Goal: Use online tool/utility: Use online tool/utility

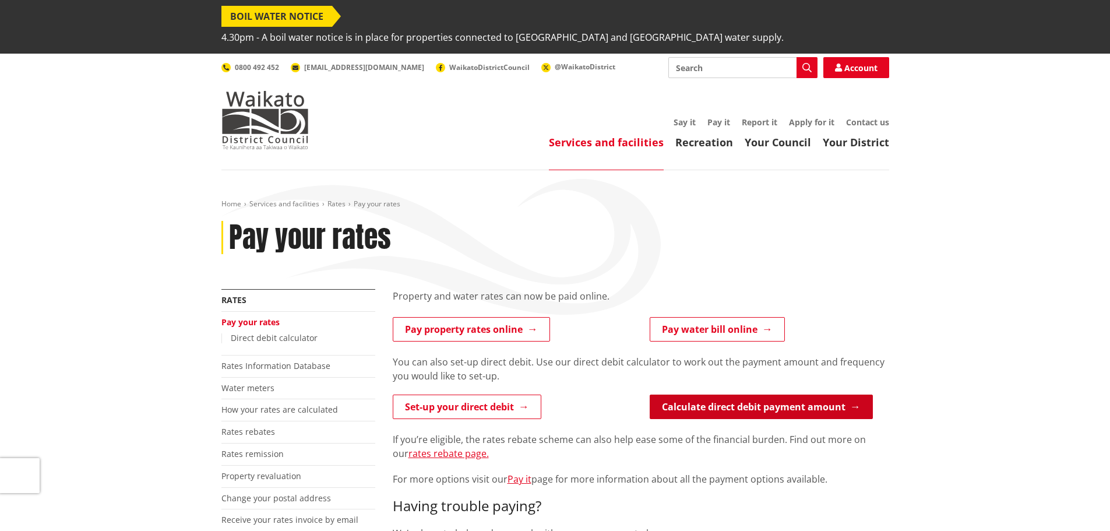
click at [773, 394] on link "Calculate direct debit payment amount" at bounding box center [761, 406] width 223 height 24
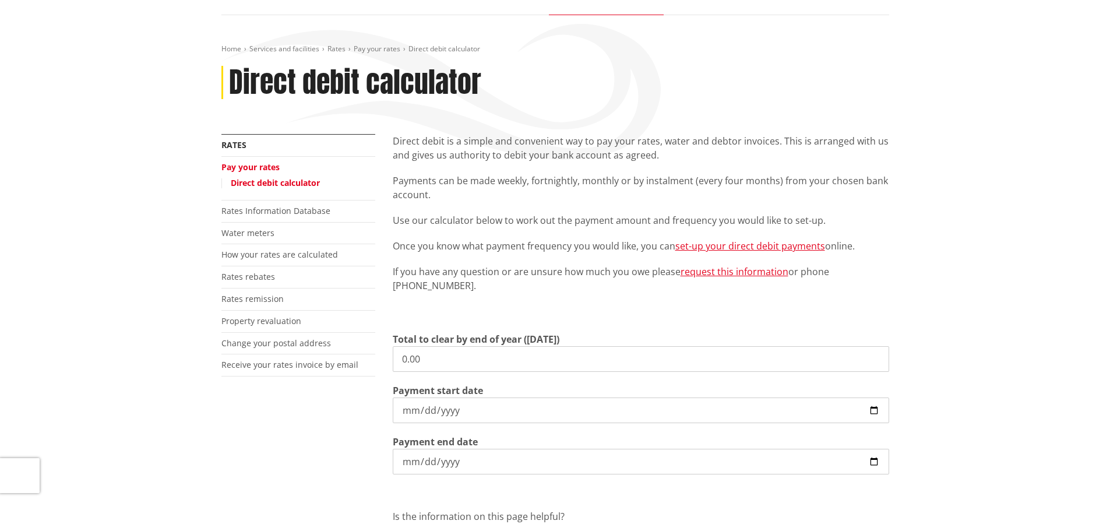
scroll to position [175, 0]
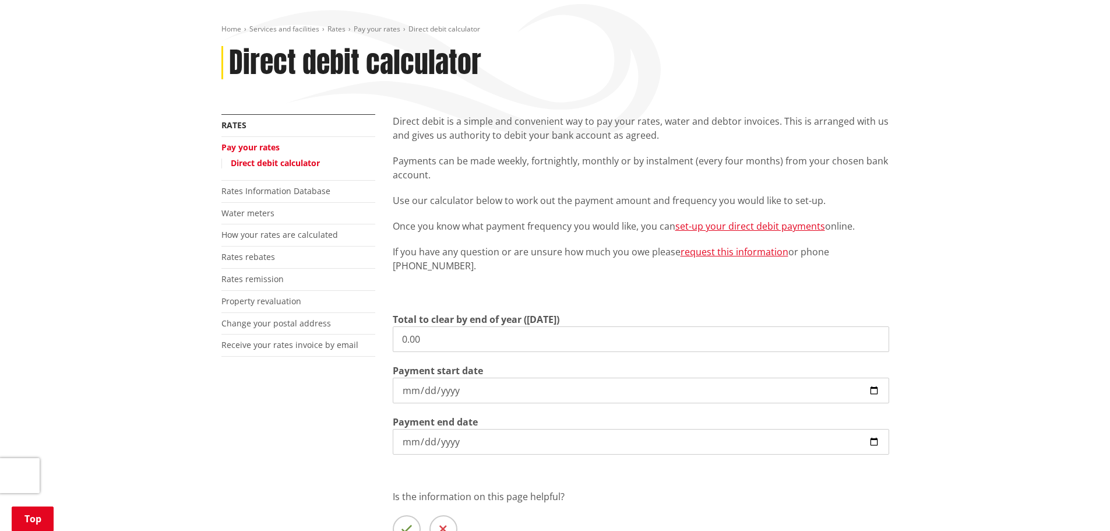
drag, startPoint x: 435, startPoint y: 321, endPoint x: 354, endPoint y: 311, distance: 81.6
click at [355, 312] on div "More from this section Rates Pay your rates Direct debit calculator Rates Infor…" at bounding box center [555, 353] width 685 height 479
type input "4,463.36"
click at [411, 378] on input "2025-10-06" at bounding box center [641, 391] width 496 height 26
type input "2025-10-07"
